Goal: Use online tool/utility: Utilize a website feature to perform a specific function

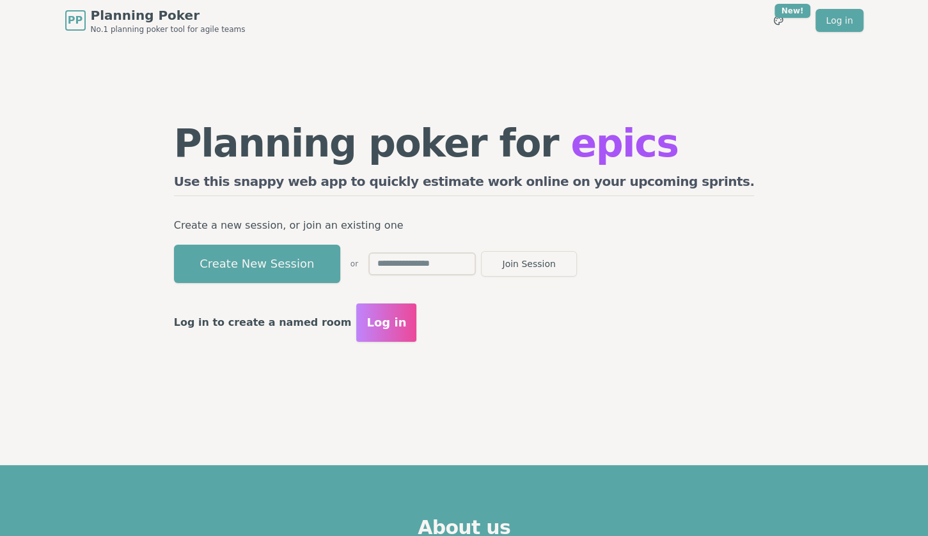
click at [340, 260] on button "Create New Session" at bounding box center [257, 264] width 166 height 38
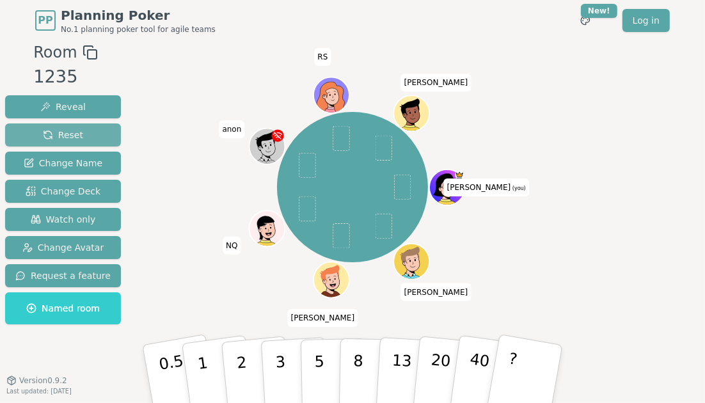
click at [61, 131] on span "Reset" at bounding box center [63, 135] width 40 height 13
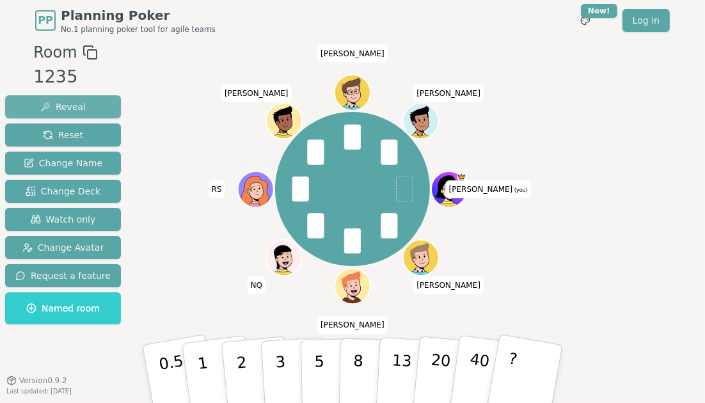
click at [70, 104] on span "Reveal" at bounding box center [62, 106] width 45 height 13
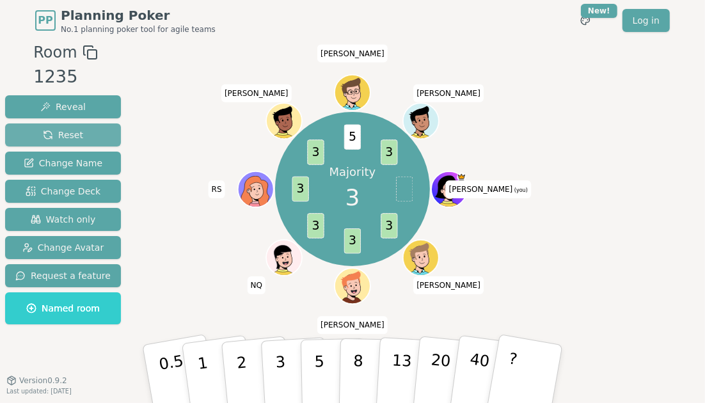
click at [71, 130] on span "Reset" at bounding box center [63, 135] width 40 height 13
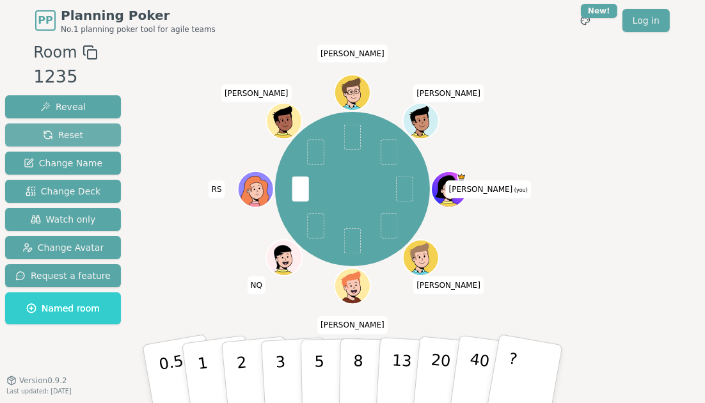
click at [66, 132] on span "Reset" at bounding box center [63, 135] width 40 height 13
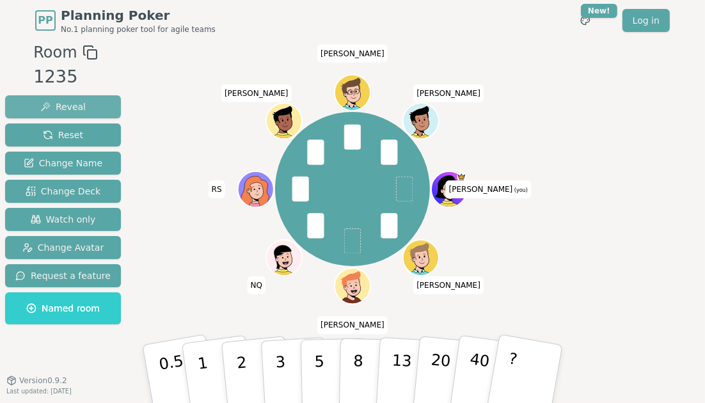
click at [69, 104] on span "Reveal" at bounding box center [62, 106] width 45 height 13
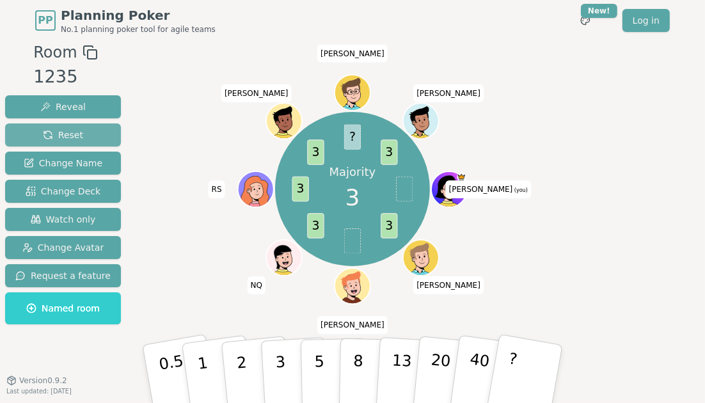
click at [93, 129] on button "Reset" at bounding box center [63, 134] width 116 height 23
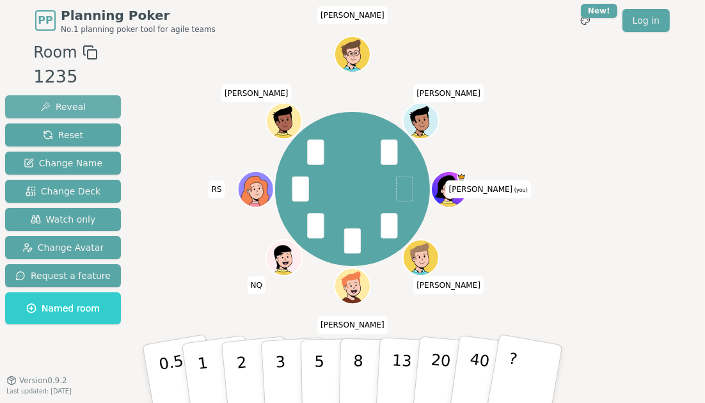
click at [67, 103] on span "Reveal" at bounding box center [62, 106] width 45 height 13
click at [61, 101] on span "Reveal" at bounding box center [62, 106] width 45 height 13
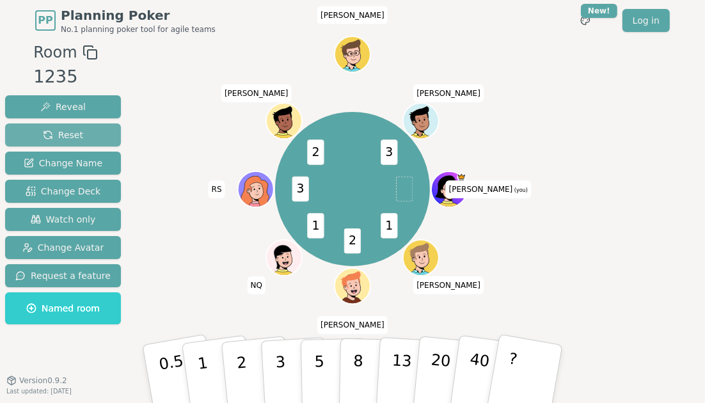
click at [90, 130] on button "Reset" at bounding box center [63, 134] width 116 height 23
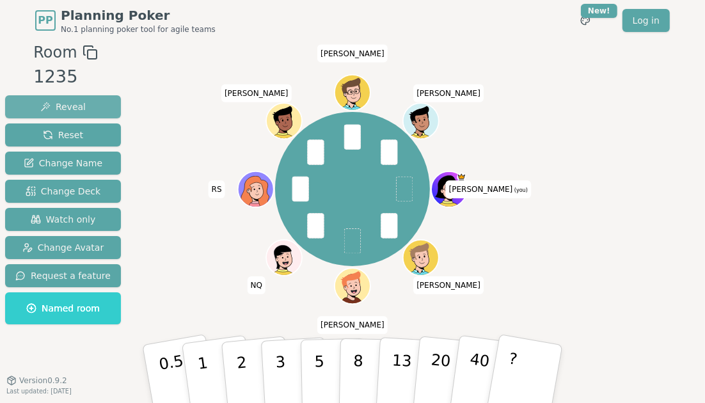
click at [68, 108] on span "Reveal" at bounding box center [62, 106] width 45 height 13
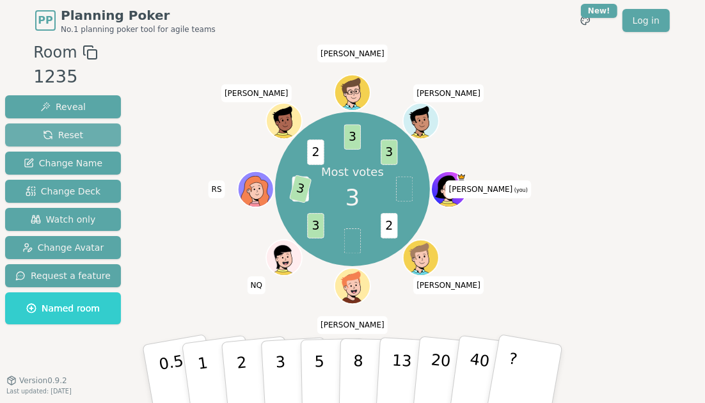
click at [60, 129] on span "Reset" at bounding box center [63, 135] width 40 height 13
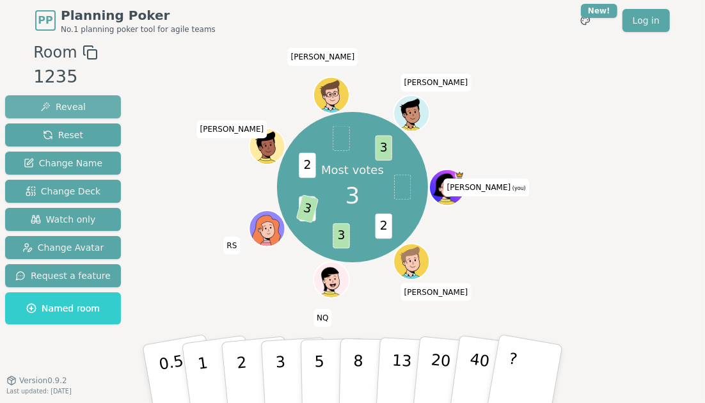
click at [46, 104] on span "Reveal" at bounding box center [62, 106] width 45 height 13
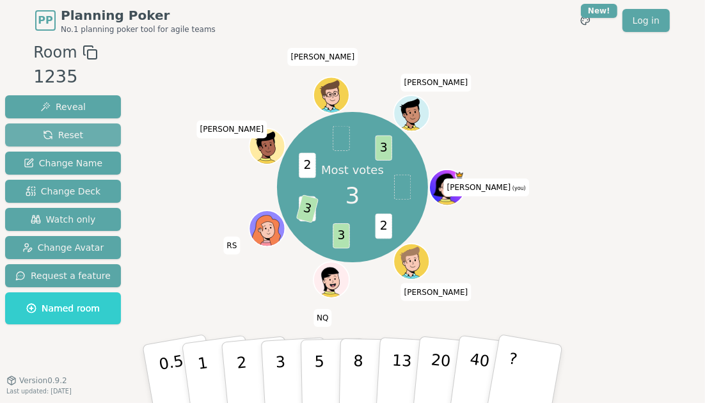
click at [63, 134] on span "Reset" at bounding box center [63, 135] width 40 height 13
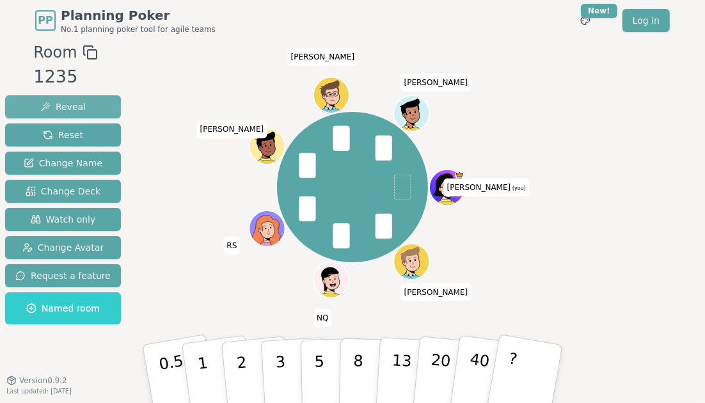
click at [65, 102] on span "Reveal" at bounding box center [62, 106] width 45 height 13
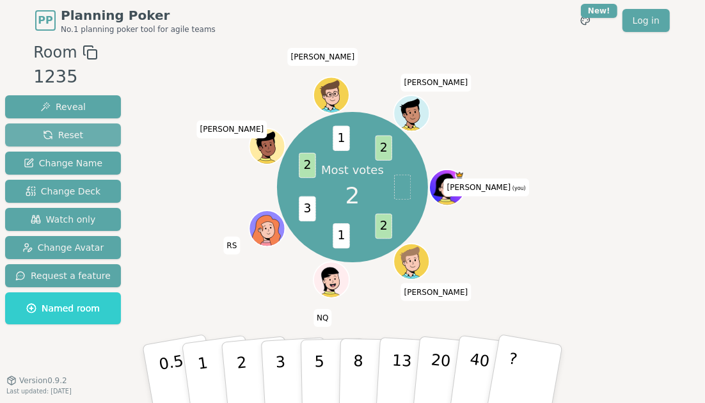
click at [88, 130] on button "Reset" at bounding box center [63, 134] width 116 height 23
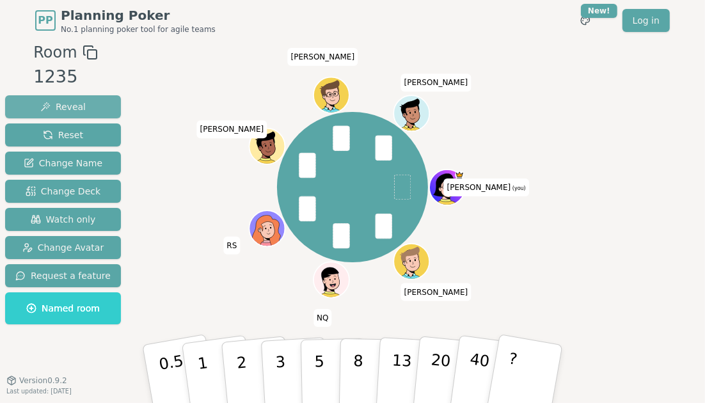
click at [66, 108] on span "Reveal" at bounding box center [62, 106] width 45 height 13
click at [61, 104] on span "Reveal" at bounding box center [62, 106] width 45 height 13
click at [59, 123] on button "Reset" at bounding box center [63, 134] width 116 height 23
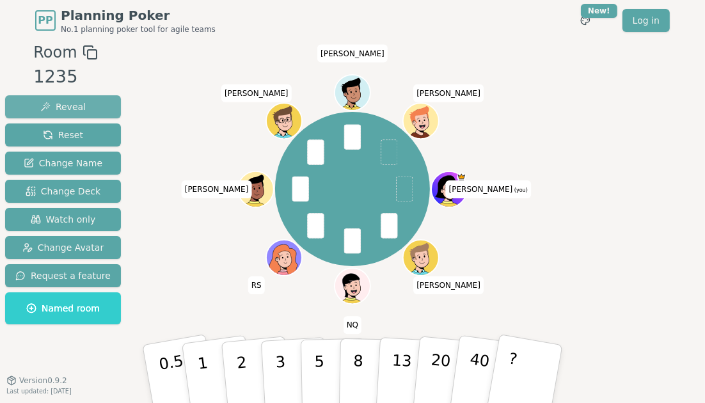
click at [51, 108] on span "Reveal" at bounding box center [62, 106] width 45 height 13
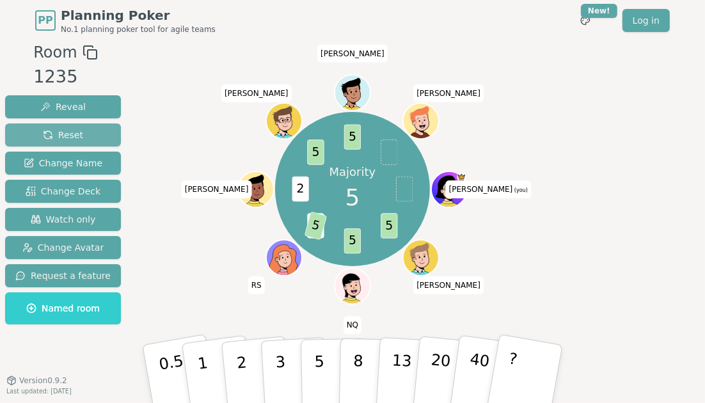
click at [97, 129] on button "Reset" at bounding box center [63, 134] width 116 height 23
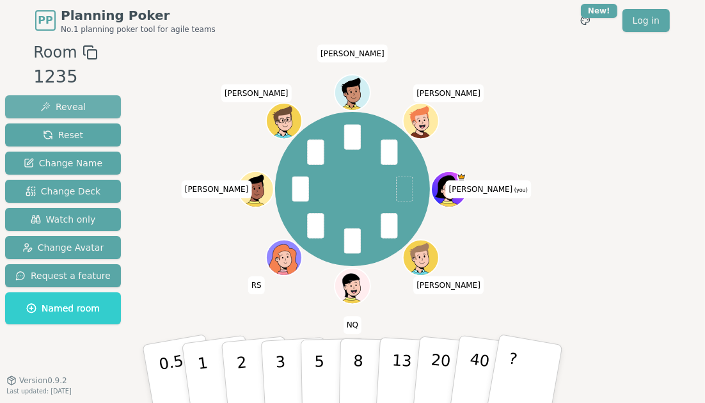
click at [82, 108] on button "Reveal" at bounding box center [63, 106] width 116 height 23
click at [97, 105] on button "Reveal" at bounding box center [63, 106] width 116 height 23
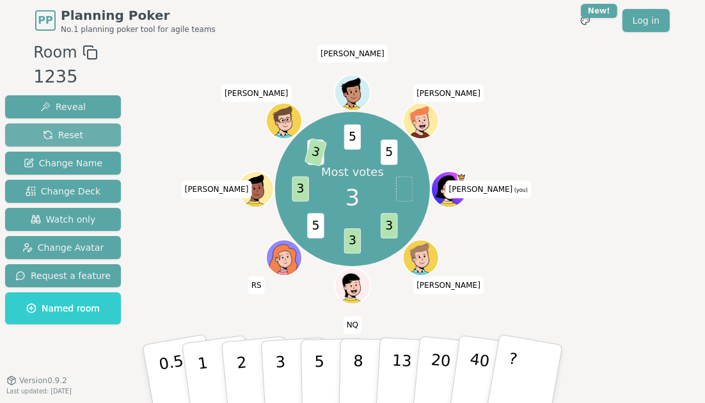
click at [74, 136] on span "Reset" at bounding box center [63, 135] width 40 height 13
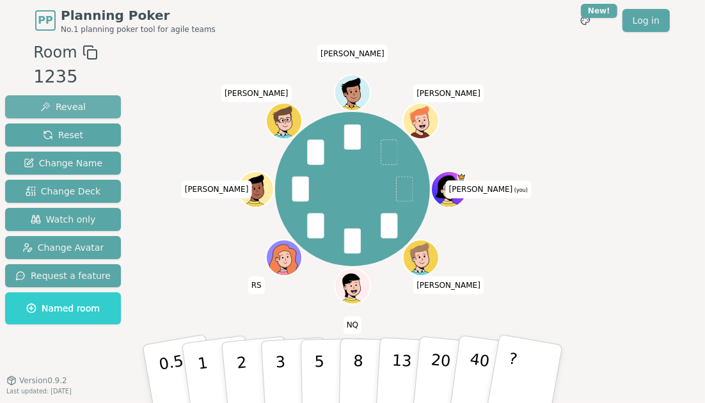
click at [75, 107] on span "Reveal" at bounding box center [62, 106] width 45 height 13
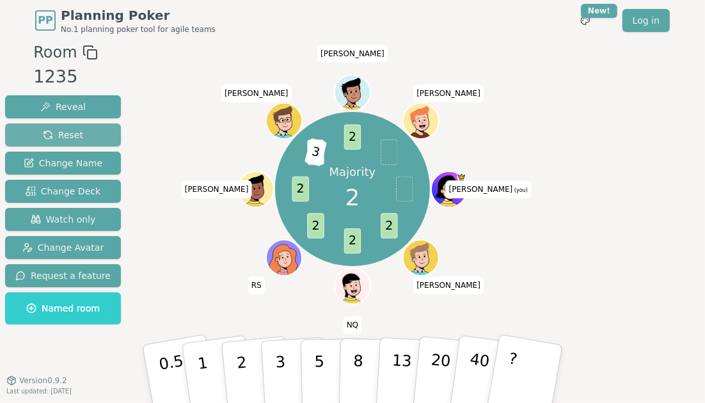
click at [84, 129] on button "Reset" at bounding box center [63, 134] width 116 height 23
